Goal: Task Accomplishment & Management: Manage account settings

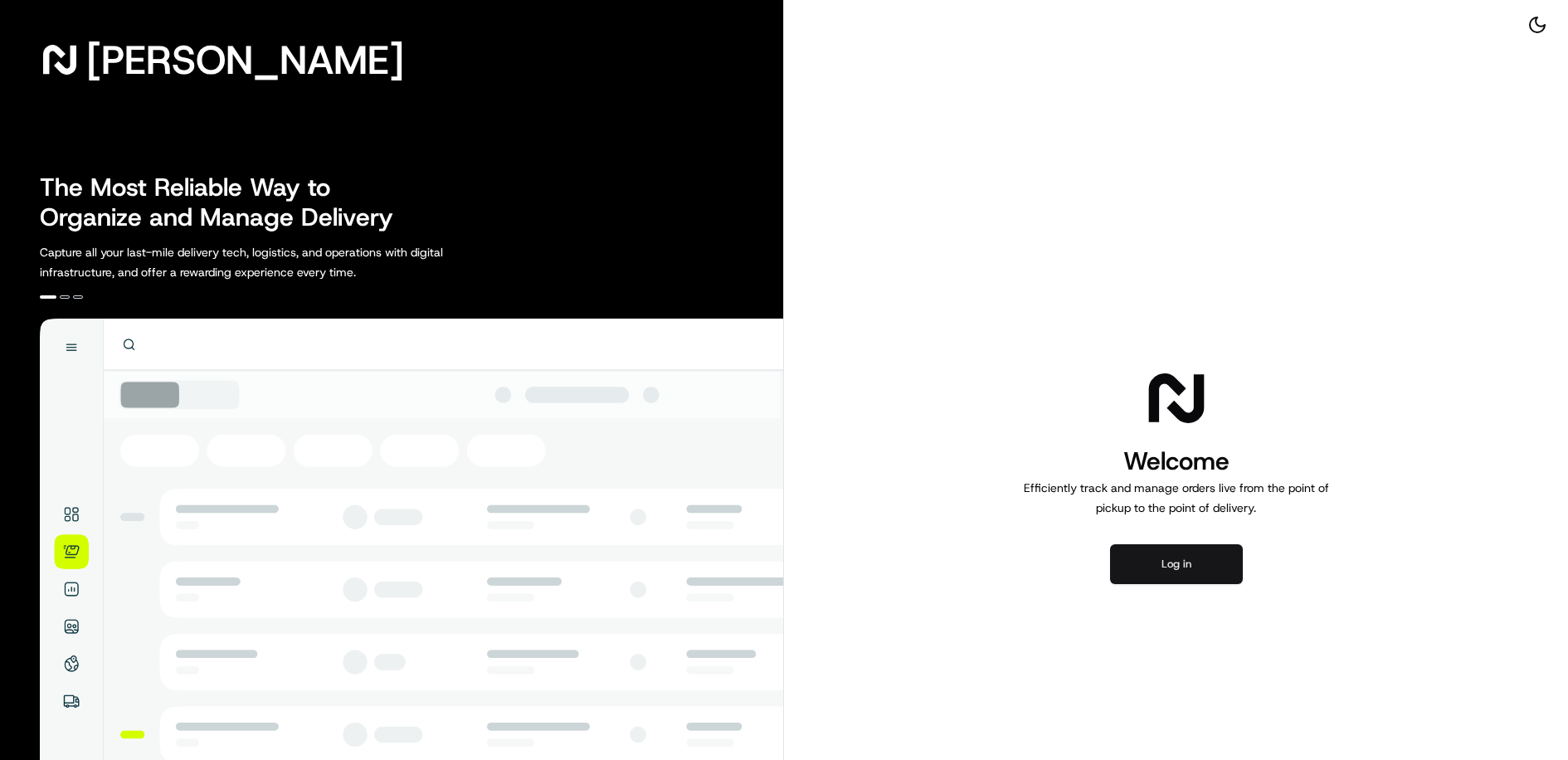
click at [1192, 565] on button "Log in" at bounding box center [1175, 564] width 132 height 40
